Goal: Browse casually

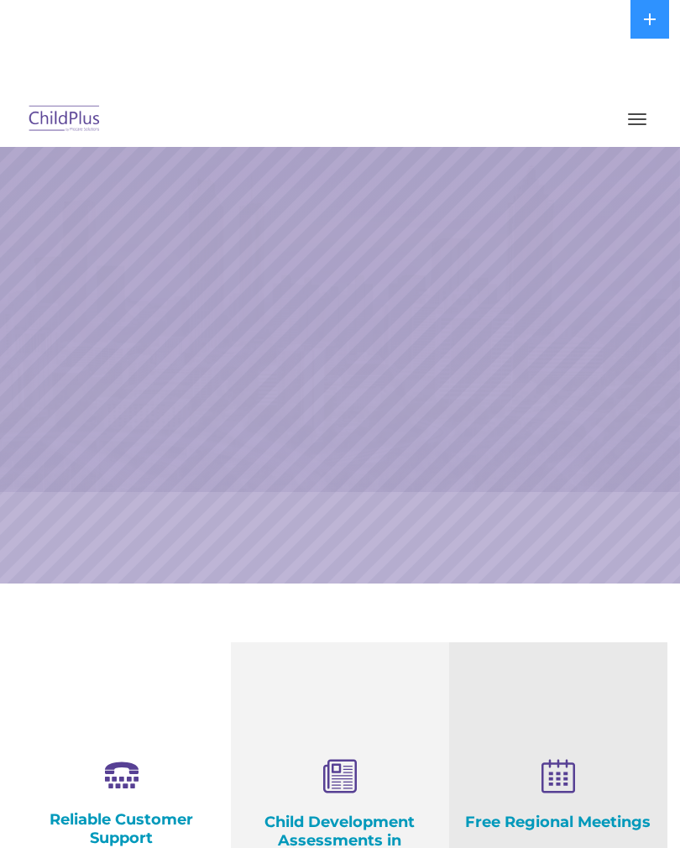
select select "MEDIUM"
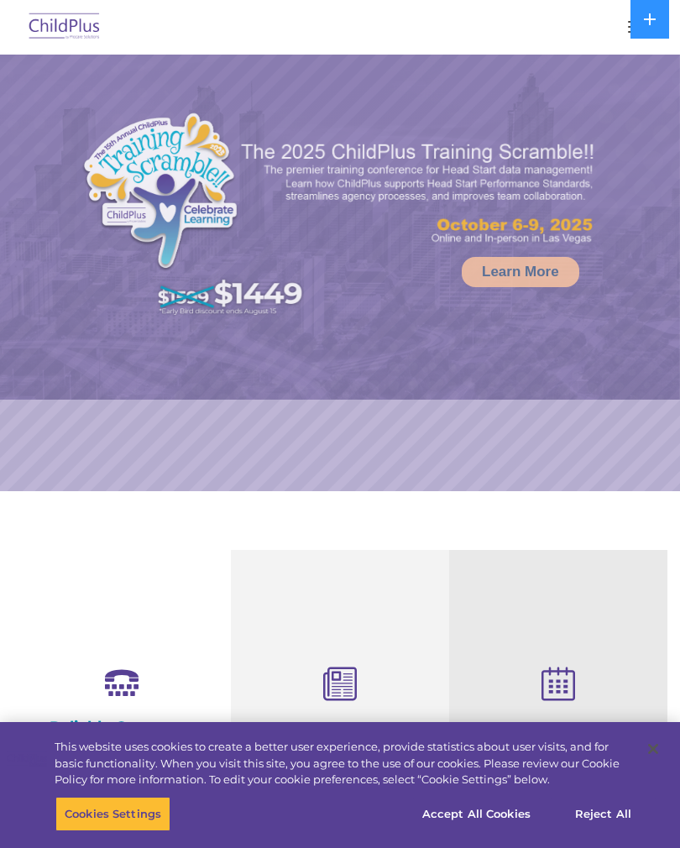
select select "MEDIUM"
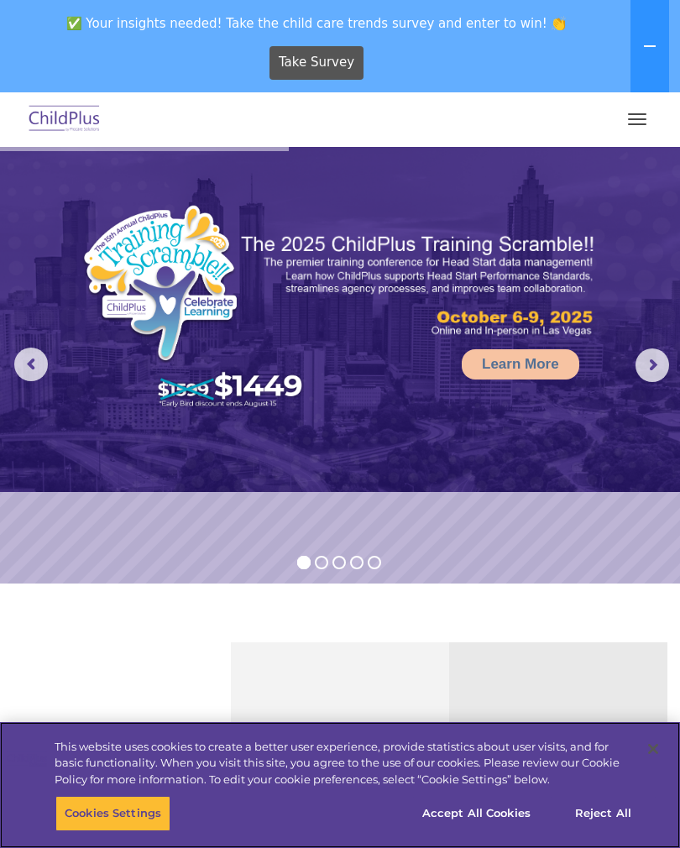
click at [483, 828] on button "Accept All Cookies" at bounding box center [476, 813] width 127 height 35
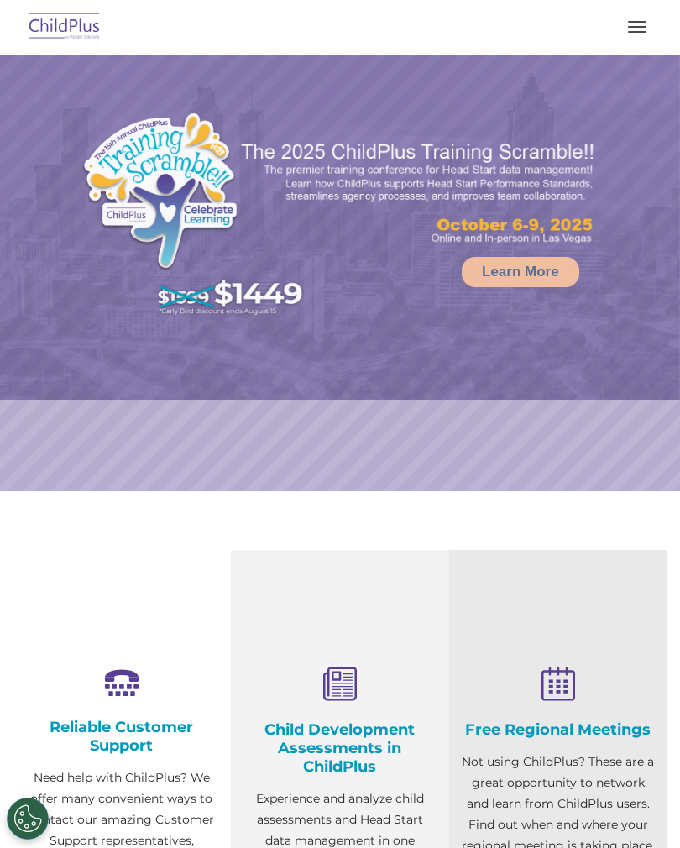
select select "MEDIUM"
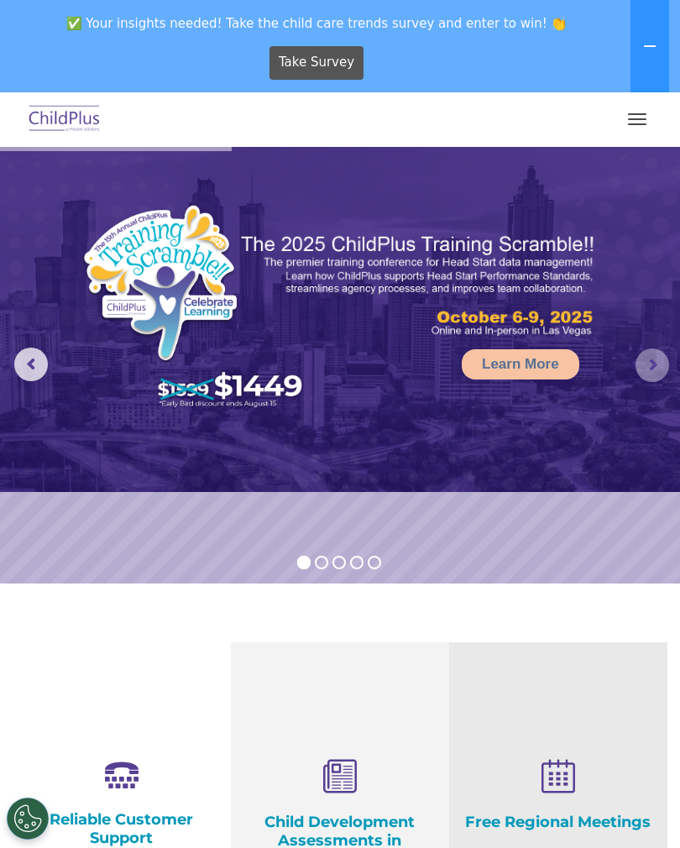
click at [651, 361] on rs-arrow at bounding box center [652, 365] width 34 height 34
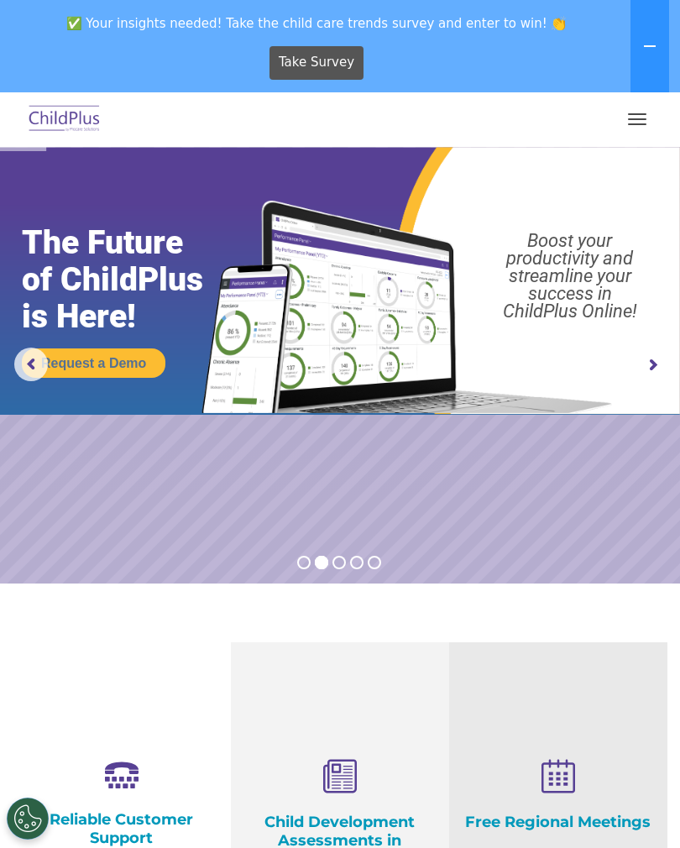
click at [655, 370] on rs-arrow at bounding box center [652, 365] width 34 height 34
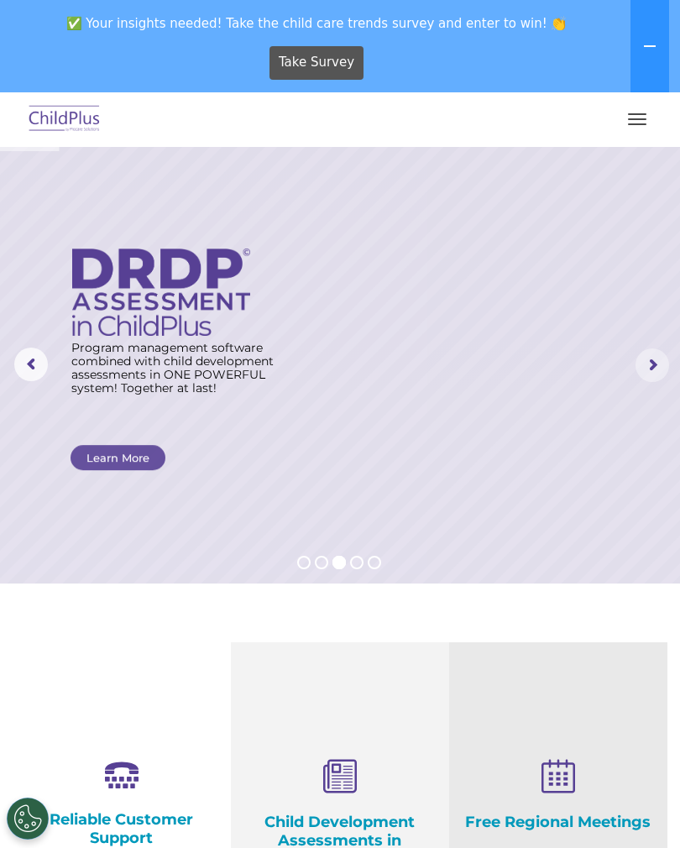
click at [654, 376] on rs-arrow at bounding box center [652, 365] width 34 height 34
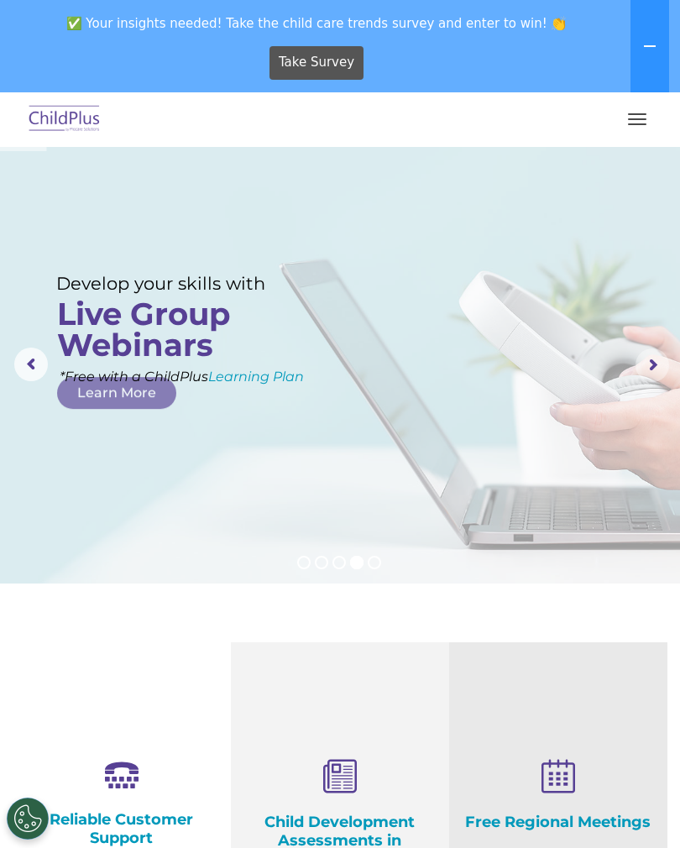
click at [650, 377] on rs-arrow at bounding box center [652, 365] width 34 height 34
